Goal: Task Accomplishment & Management: Complete application form

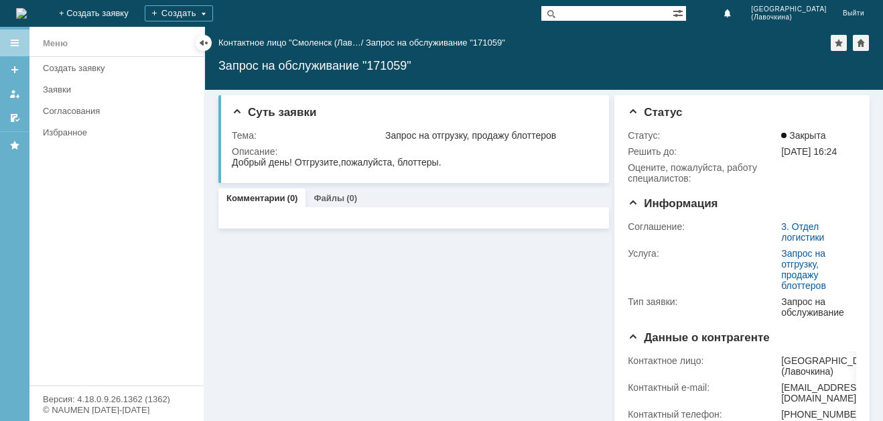
click at [84, 66] on div "Создать заявку" at bounding box center [119, 68] width 153 height 10
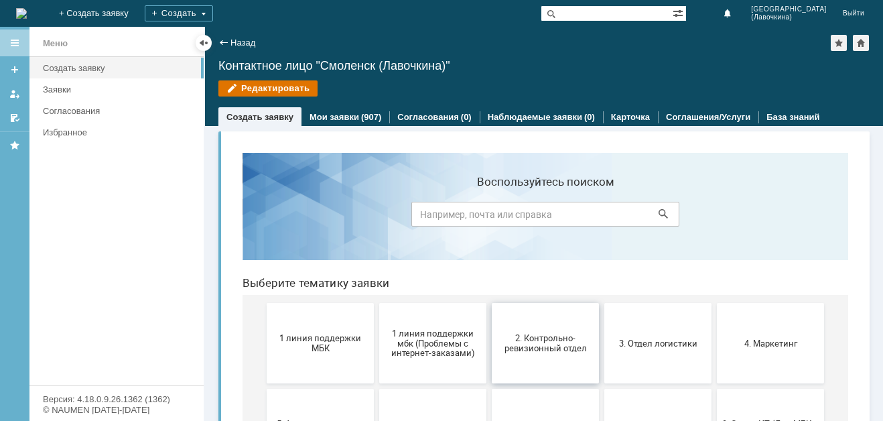
click at [551, 351] on span "2. Контрольно-ревизионный отдел" at bounding box center [545, 343] width 99 height 20
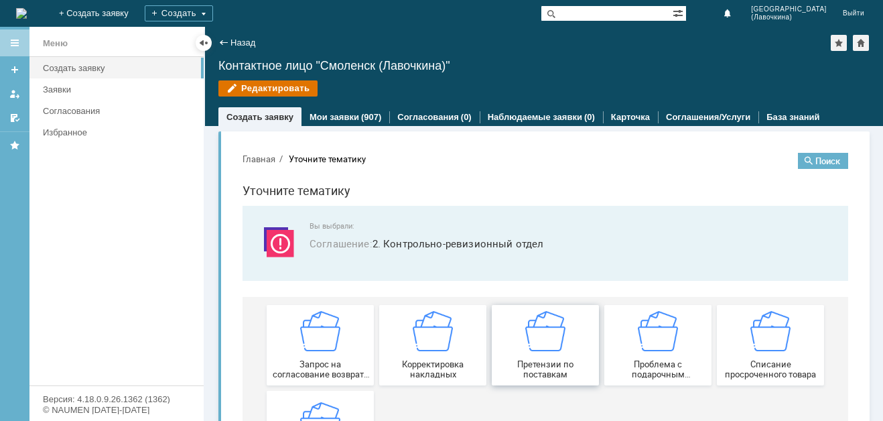
click at [555, 351] on img at bounding box center [545, 331] width 40 height 40
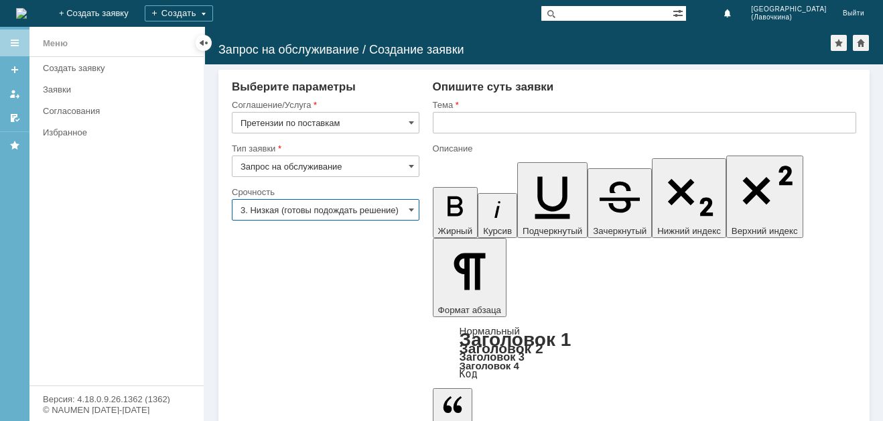
click at [320, 217] on input "3. Низкая (готовы подождать решение)" at bounding box center [326, 209] width 188 height 21
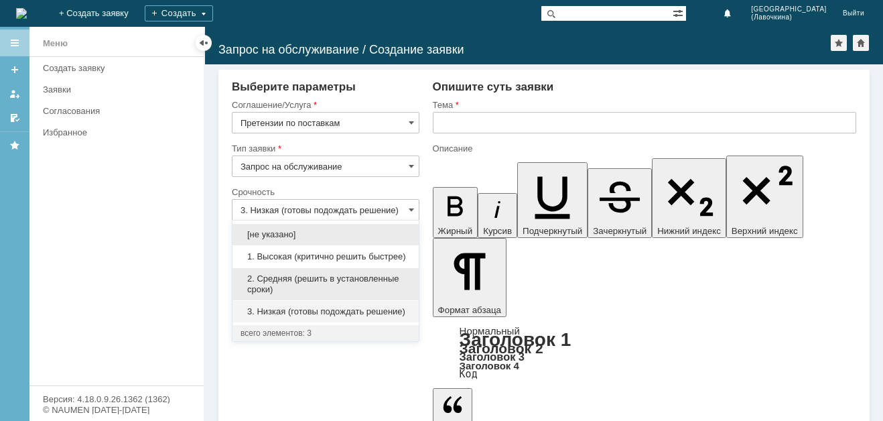
click at [280, 277] on span "2. Средняя (решить в установленные сроки)" at bounding box center [325, 283] width 170 height 21
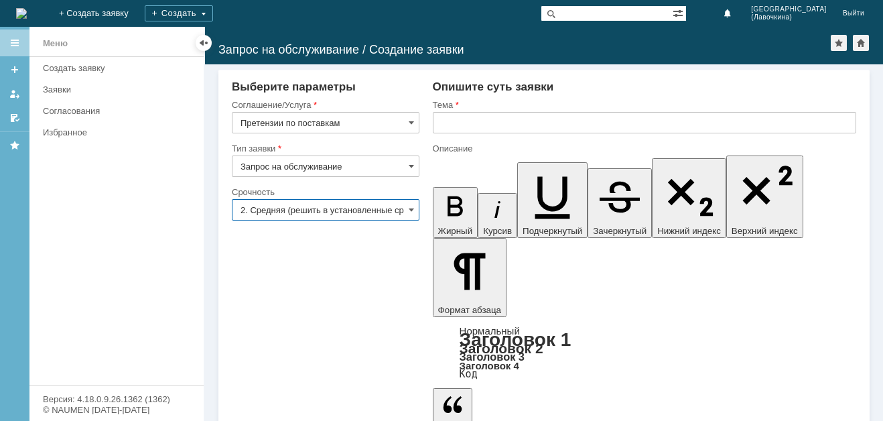
type input "2. Средняя (решить в установленные сроки)"
click at [484, 111] on div "Тема" at bounding box center [644, 105] width 423 height 13
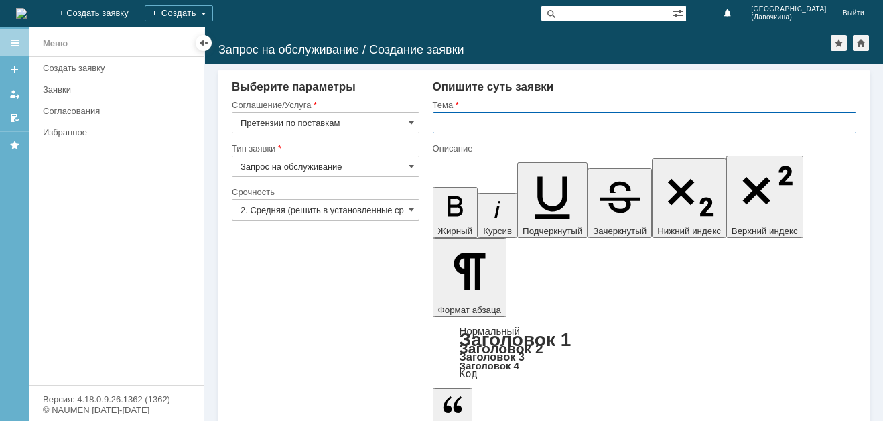
click at [476, 122] on input "text" at bounding box center [644, 122] width 423 height 21
paste input "Претензии по поставкам"
type input "Претензии по поставкам"
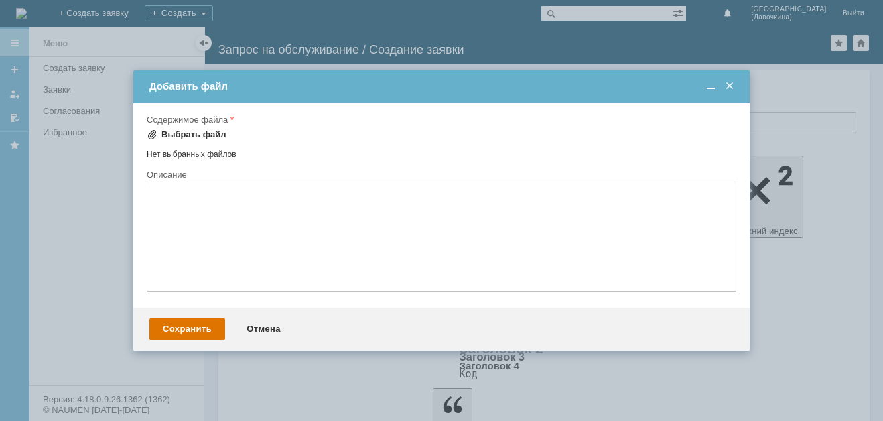
click at [174, 131] on div "Выбрать файл" at bounding box center [193, 134] width 65 height 11
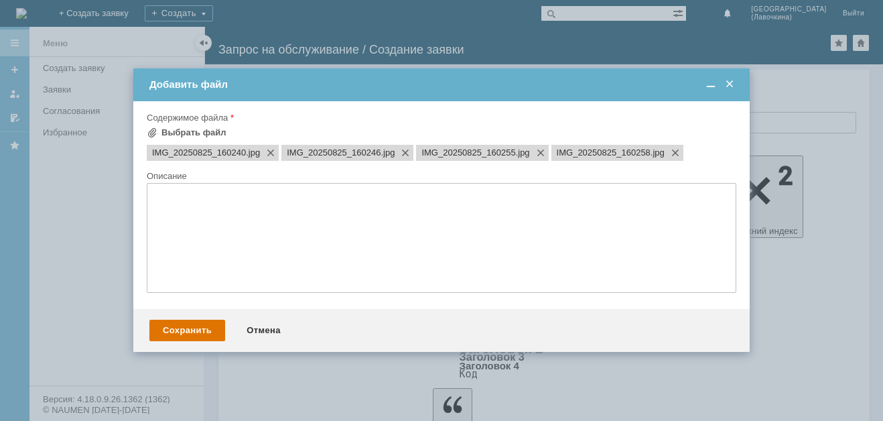
scroll to position [0, 0]
click at [185, 337] on div "Сохранить" at bounding box center [187, 330] width 76 height 21
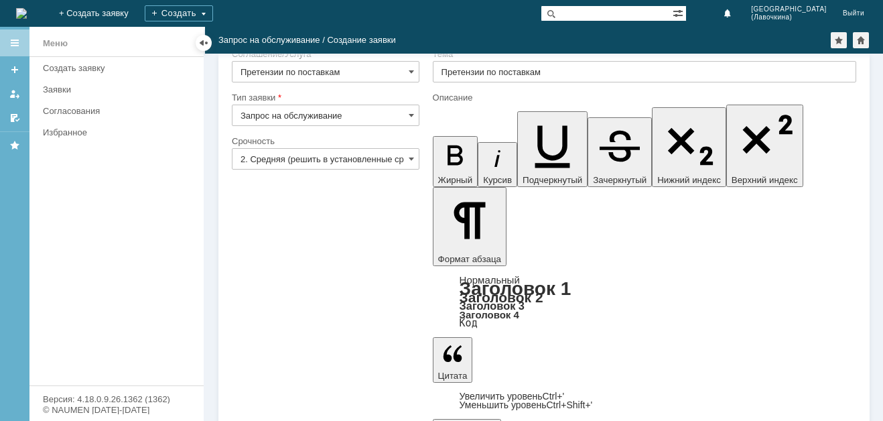
scroll to position [40, 0]
